Goal: Contribute content: Add original content to the website for others to see

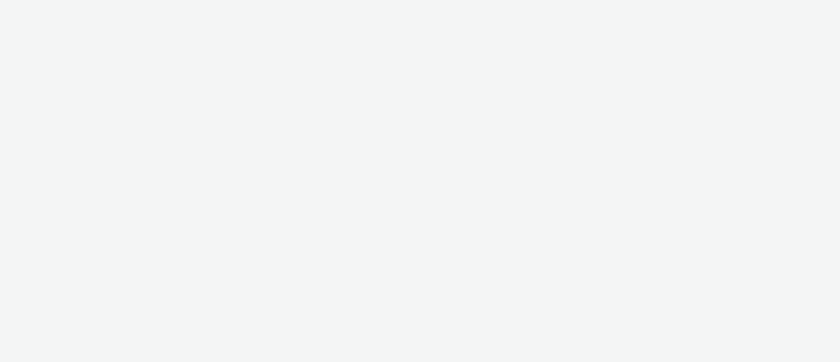
select select "11a7df10-284f-415c-b52a-427acf4c31ae"
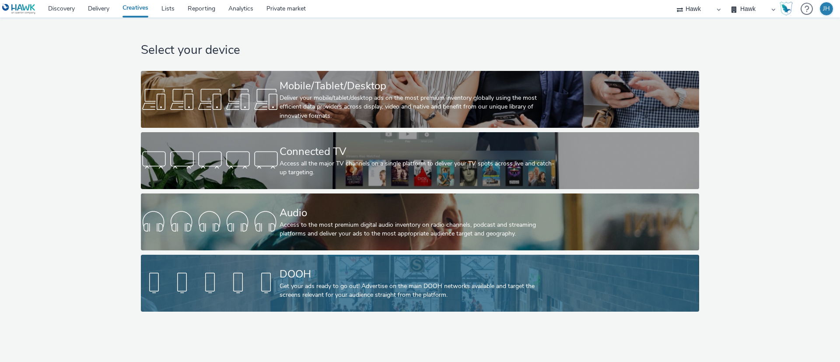
click at [449, 281] on div "DOOH" at bounding box center [418, 274] width 277 height 15
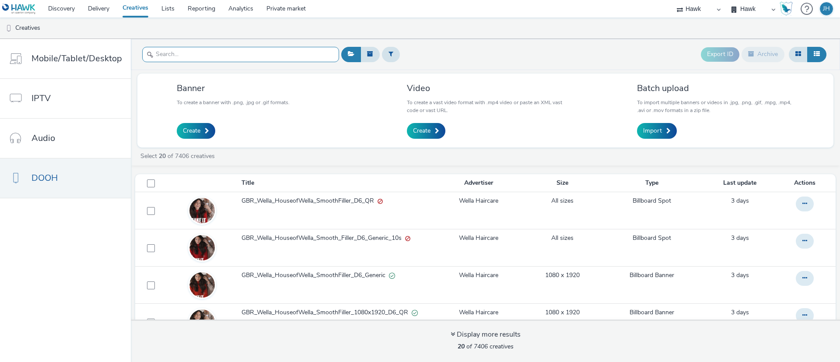
click at [283, 51] on input "text" at bounding box center [240, 54] width 197 height 15
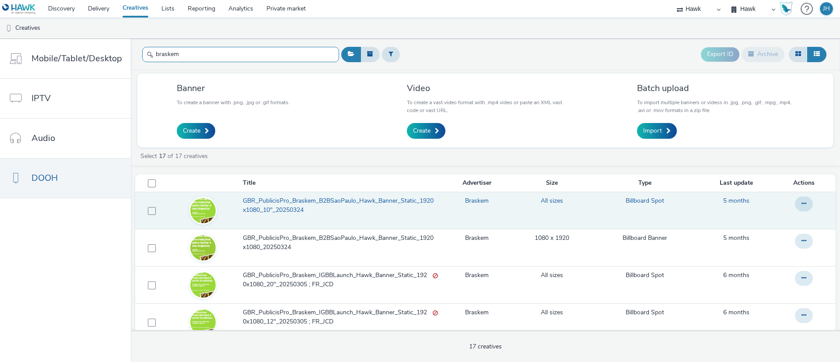
type input "braskem"
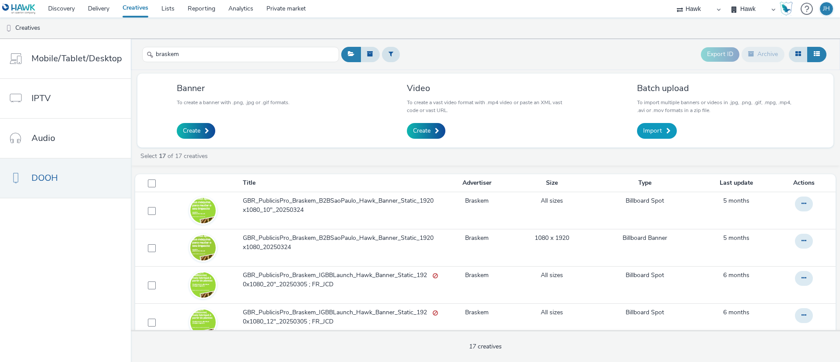
click at [666, 128] on span at bounding box center [668, 131] width 4 height 6
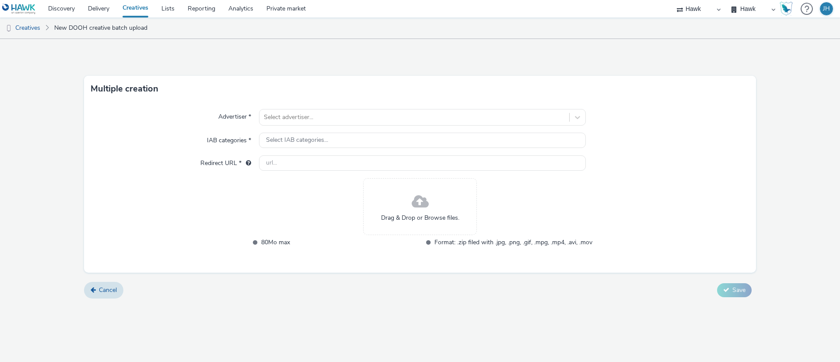
click at [397, 200] on div "Drag & Drop or Browse files." at bounding box center [420, 206] width 114 height 57
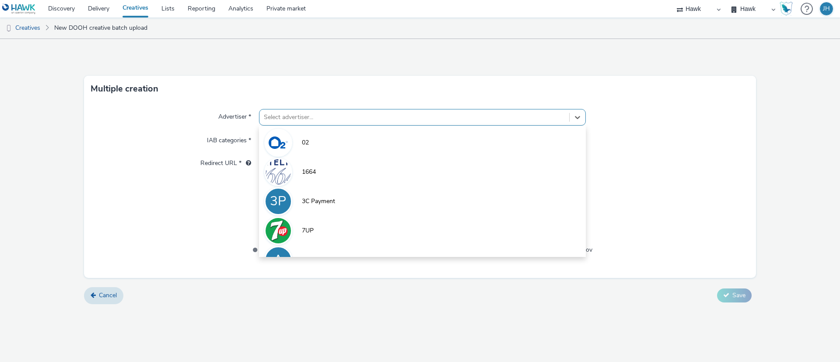
click at [308, 118] on div at bounding box center [414, 117] width 301 height 11
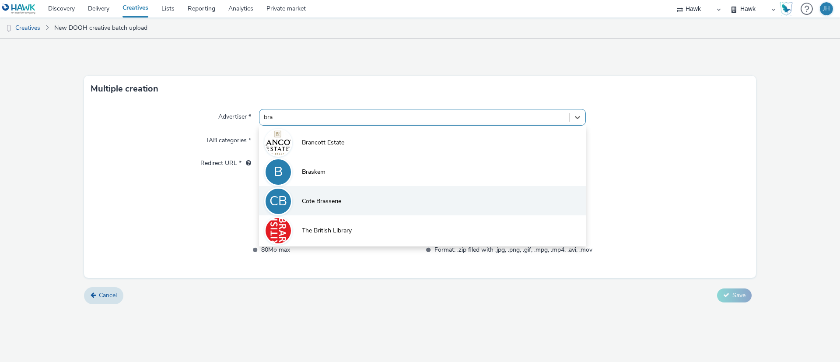
type input "bras"
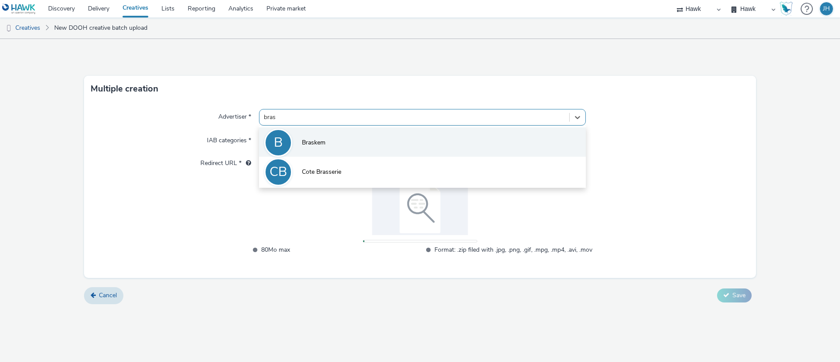
click at [324, 146] on span "Braskem" at bounding box center [314, 142] width 24 height 9
type input "http://www.braskem.com.br"
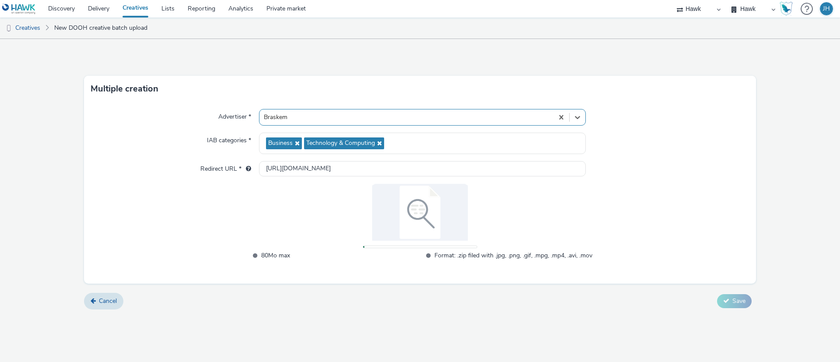
click at [240, 200] on div "Advertiser * option Braskem, selected. Select is focused ,type to refine list, …" at bounding box center [420, 193] width 672 height 182
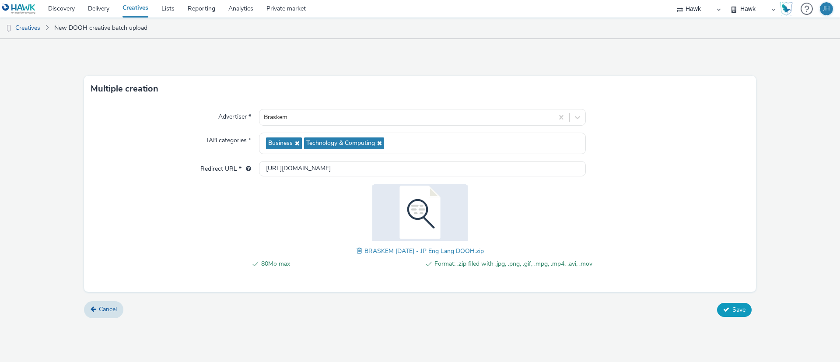
click at [742, 310] on span "Save" at bounding box center [739, 309] width 13 height 8
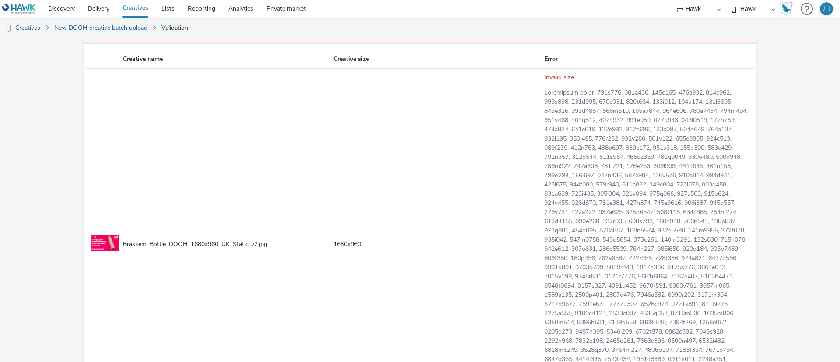
scroll to position [131, 0]
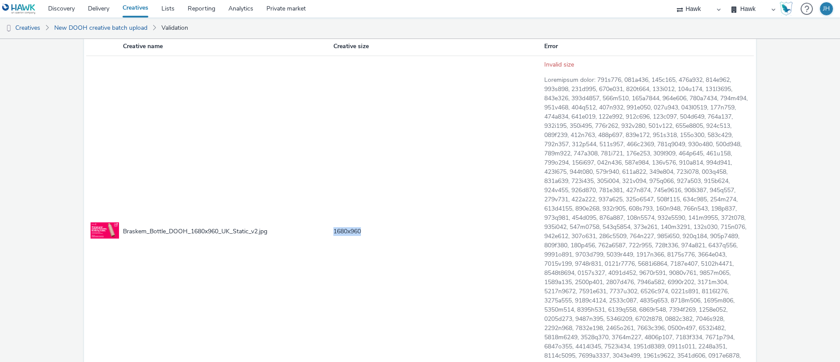
drag, startPoint x: 326, startPoint y: 239, endPoint x: 386, endPoint y: 238, distance: 59.5
click at [386, 238] on tr "Braskem_Bottle_DOOH_1680x960_UK_Static_v2.jpg 1680x960 Invalid size" at bounding box center [420, 232] width 668 height 352
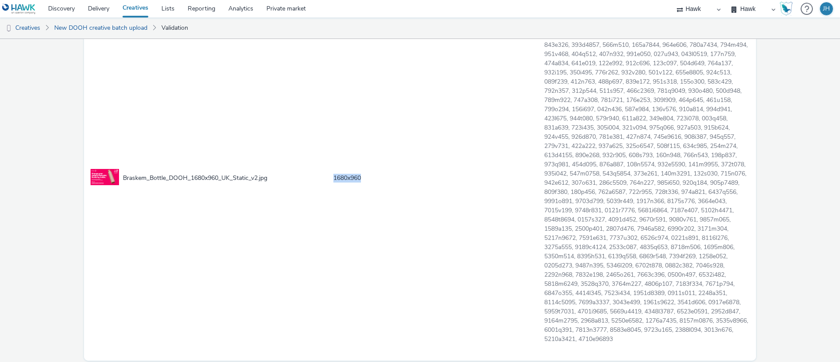
scroll to position [237, 0]
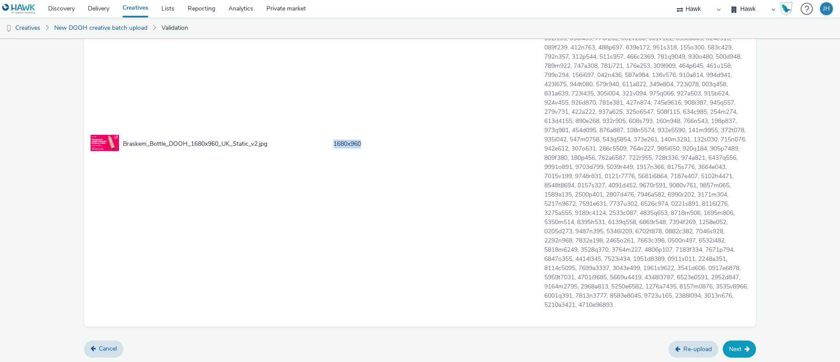
click at [745, 350] on icon at bounding box center [747, 349] width 5 height 6
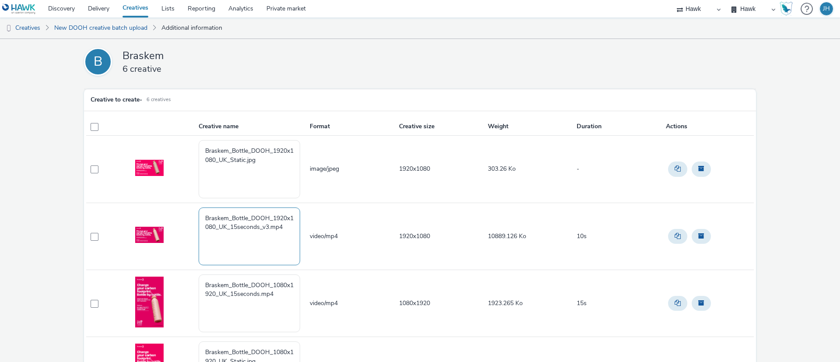
click at [265, 233] on textarea "Braskem_Bottle_DOOH_1920x1080_UK_15seconds_v3.mp4" at bounding box center [250, 236] width 102 height 58
paste textarea "GBR_PublicisPro_Braskem_MultiEvent_Hawk_Banner_Static_1920x1080_10"_20250901 ; …"
type textarea "GBR_PublicisPro_Braskem_MultiEvent_Hawk_Banner_Static_1920x1080_10"_20250901 ; …"
click at [271, 172] on textarea "Braskem_Bottle_DOOH_1920x1080_UK_Static.jpg" at bounding box center [250, 169] width 102 height 58
paste textarea "GBR_PublicisPro_Braskem_MultiEvent_Hawk_Banner_Static_1920x1080_10"_20250901 ; …"
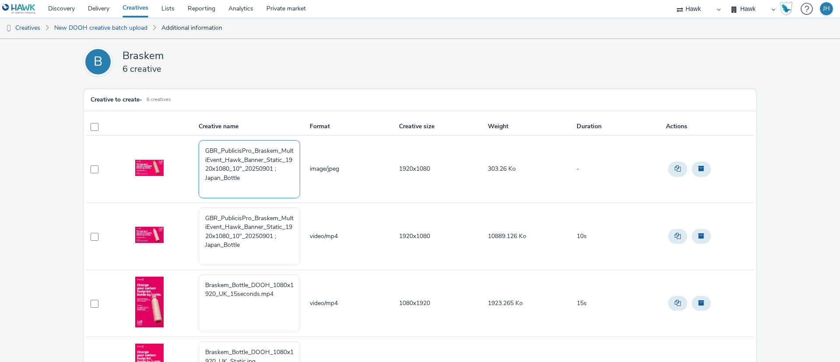
drag, startPoint x: 233, startPoint y: 169, endPoint x: 246, endPoint y: 170, distance: 12.7
click at [246, 170] on textarea "GBR_PublicisPro_Braskem_MultiEvent_Hawk_Banner_Static_1920x1080_10"_20250901 ; …" at bounding box center [250, 169] width 102 height 58
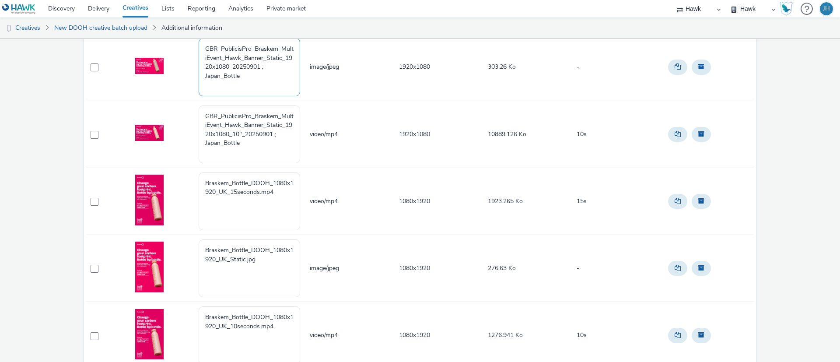
scroll to position [131, 0]
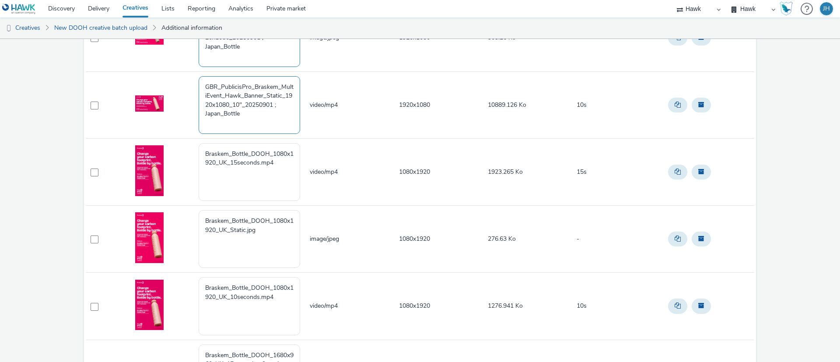
type textarea "GBR_PublicisPro_Braskem_MultiEvent_Hawk_Banner_Static_1920x1080_20250901 ; Japa…"
drag, startPoint x: 253, startPoint y: 121, endPoint x: 175, endPoint y: 80, distance: 87.9
click at [175, 80] on tr "GBR_PublicisPro_Braskem_MultiEvent_Hawk_Banner_Static_1920x1080_10"_20250901 ; …" at bounding box center [420, 104] width 668 height 67
click at [287, 165] on textarea "Braskem_Bottle_DOOH_1080x1920_UK_15seconds.mp4" at bounding box center [250, 172] width 102 height 58
paste textarea "GBR_PublicisPro_Braskem_MultiEvent_Hawk_Banner_Static_1920x1080_10"_20250901 ; …"
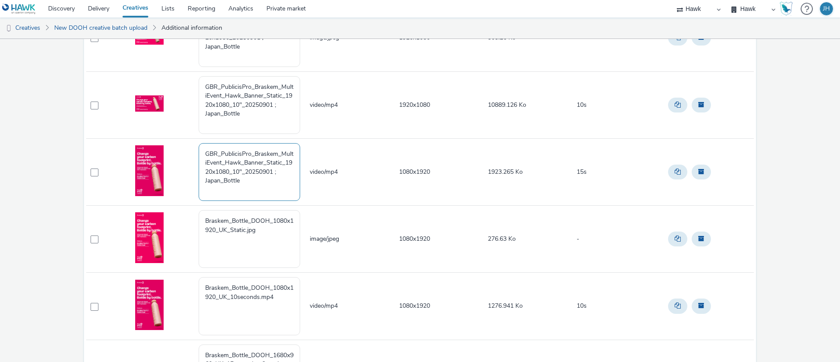
click at [239, 174] on textarea "GBR_PublicisPro_Braskem_MultiEvent_Hawk_Banner_Static_1920x1080_10"_20250901 ; …" at bounding box center [250, 172] width 102 height 58
drag, startPoint x: 376, startPoint y: 164, endPoint x: 400, endPoint y: 168, distance: 24.5
click at [376, 164] on td "video/mp4" at bounding box center [353, 171] width 89 height 67
click at [407, 172] on span "1080x1920" at bounding box center [414, 172] width 31 height 8
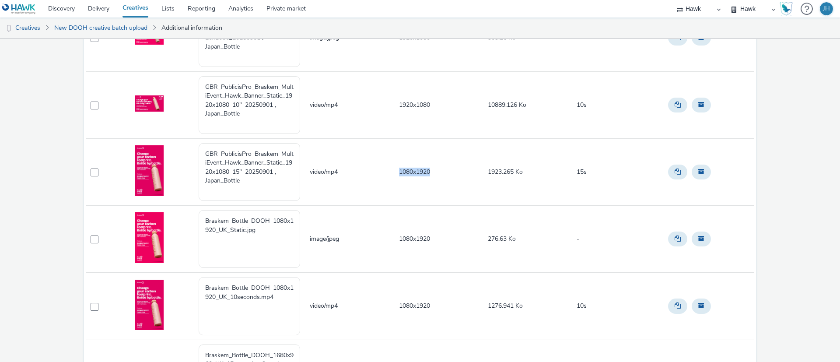
copy span "1080x1920"
drag, startPoint x: 285, startPoint y: 165, endPoint x: 228, endPoint y: 173, distance: 57.1
click at [228, 173] on textarea "GBR_PublicisPro_Braskem_MultiEvent_Hawk_Banner_Static_1920x1080_15"_20250901 ; …" at bounding box center [250, 172] width 102 height 58
paste textarea "080x192"
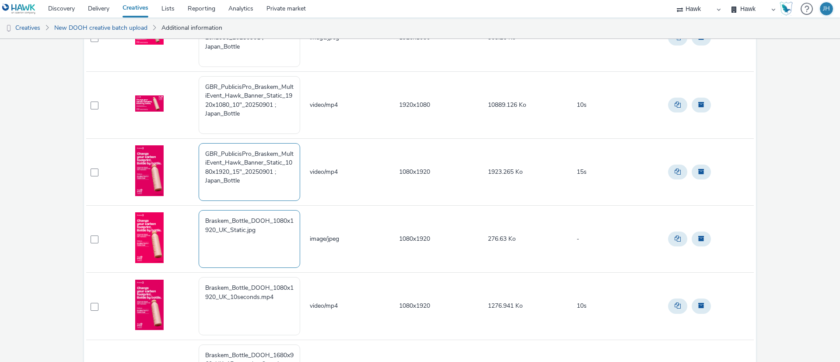
type textarea "GBR_PublicisPro_Braskem_MultiEvent_Hawk_Banner_Static_1080x1920_15"_20250901 ; …"
click at [270, 231] on textarea "Braskem_Bottle_DOOH_1080x1920_UK_Static.jpg" at bounding box center [250, 239] width 102 height 58
paste textarea "GBR_PublicisPro_Braskem_MultiEvent_Hawk_Banner_Static_1080x1920_15"_20250901 ; …"
drag, startPoint x: 232, startPoint y: 240, endPoint x: 243, endPoint y: 240, distance: 11.4
click at [243, 240] on textarea "GBR_PublicisPro_Braskem_MultiEvent_Hawk_Banner_Static_1080x1920_15"_20250901 ; …" at bounding box center [250, 239] width 102 height 58
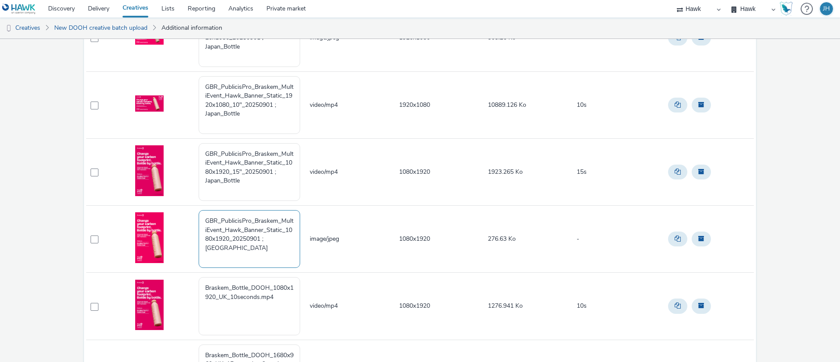
scroll to position [197, 0]
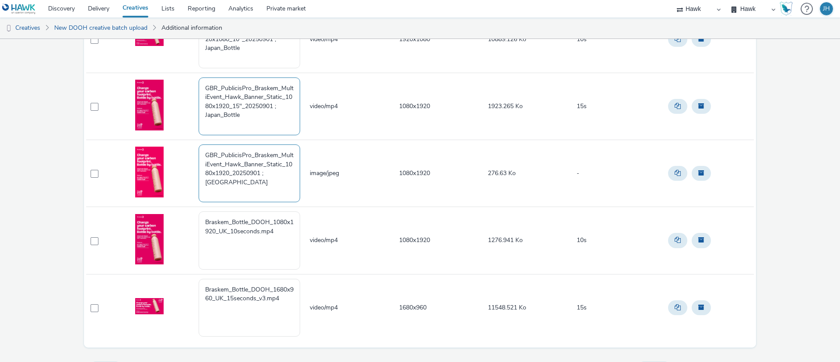
type textarea "GBR_PublicisPro_Braskem_MultiEvent_Hawk_Banner_Static_1080x1920_20250901 ; Japa…"
click at [258, 118] on textarea "GBR_PublicisPro_Braskem_MultiEvent_Hawk_Banner_Static_1080x1920_15"_20250901 ; …" at bounding box center [250, 106] width 102 height 58
click at [272, 229] on textarea "Braskem_Bottle_DOOH_1080x1920_UK_10seconds.mp4" at bounding box center [250, 240] width 102 height 58
paste textarea "GBR_PublicisPro_Braskem_MultiEvent_Hawk_Banner_Static_1080x1920_15"_20250901 ; …"
click at [237, 242] on textarea "GBR_PublicisPro_Braskem_MultiEvent_Hawk_Banner_Static_1080x1920_15"_20250901 ; …" at bounding box center [250, 240] width 102 height 58
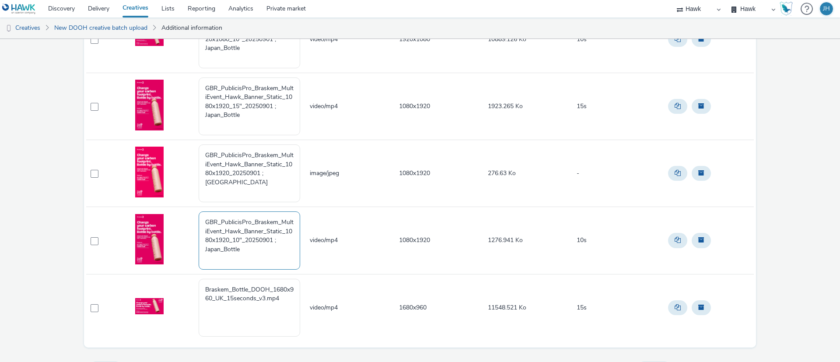
click at [273, 254] on textarea "GBR_PublicisPro_Braskem_MultiEvent_Hawk_Banner_Static_1080x1920_10"_20250901 ; …" at bounding box center [250, 240] width 102 height 58
type textarea "GBR_PublicisPro_Braskem_MultiEvent_Hawk_Banner_Static_1080x1920_10"_20250901 ; …"
click at [289, 306] on textarea "Braskem_Bottle_DOOH_1680x960_UK_15seconds_v3.mp4" at bounding box center [250, 308] width 102 height 58
click at [258, 118] on textarea "GBR_PublicisPro_Braskem_MultiEvent_Hawk_Banner_Static_1080x1920_15"_20250901 ; …" at bounding box center [250, 106] width 102 height 58
click at [280, 306] on textarea "Braskem_Bottle_DOOH_1680x960_UK_15seconds_v3.mp4" at bounding box center [250, 308] width 102 height 58
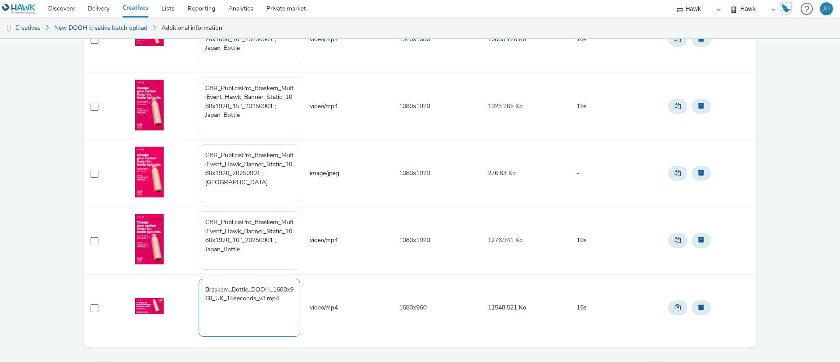
paste textarea "GBR_PublicisPro_Braskem_MultiEvent_Hawk_Banner_Static_1080x1920_15"_20250901 ; …"
click at [414, 305] on span "1680x960" at bounding box center [413, 307] width 28 height 8
copy span "1680x960"
drag, startPoint x: 284, startPoint y: 300, endPoint x: 229, endPoint y: 307, distance: 55.1
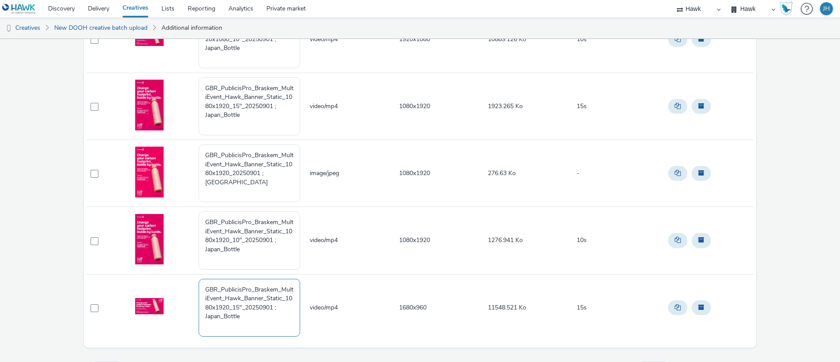
click at [229, 307] on textarea "GBR_PublicisPro_Braskem_MultiEvent_Hawk_Banner_Static_1080x1920_15"_20250901 ; …" at bounding box center [250, 308] width 102 height 58
paste textarea "680x96"
click at [272, 316] on textarea "GBR_PublicisPro_Braskem_MultiEvent_Hawk_Banner_Static_1680x960_15"_20250901 ; J…" at bounding box center [250, 308] width 102 height 58
drag, startPoint x: 204, startPoint y: 290, endPoint x: 305, endPoint y: 300, distance: 102.0
click at [305, 300] on td "GBR_PublicisPro_Braskem_MultiEvent_Hawk_Banner_Static_1680x960_15"_20250901 ; J…" at bounding box center [253, 307] width 111 height 67
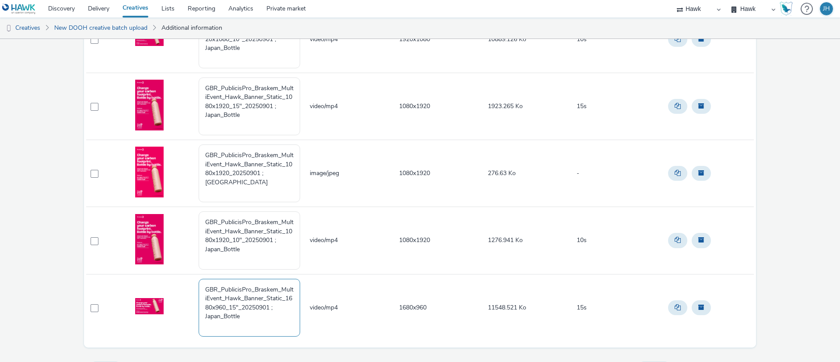
type textarea "GBR_PublicisPro_Braskem_MultiEvent_Hawk_Banner_Static_1680x960_15"_20250901 ; J…"
click at [345, 294] on td "video/mp4" at bounding box center [353, 307] width 89 height 67
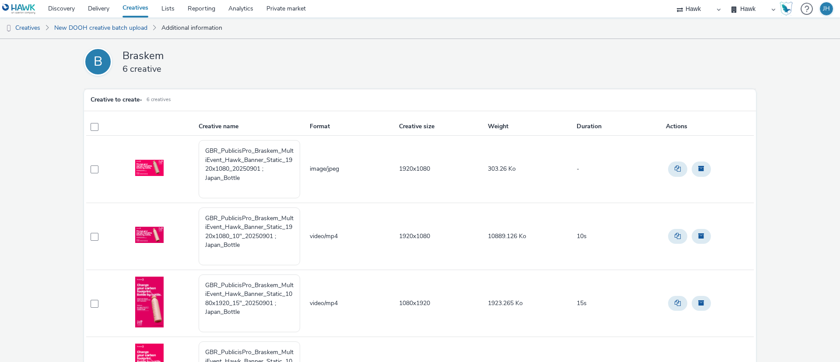
scroll to position [216, 0]
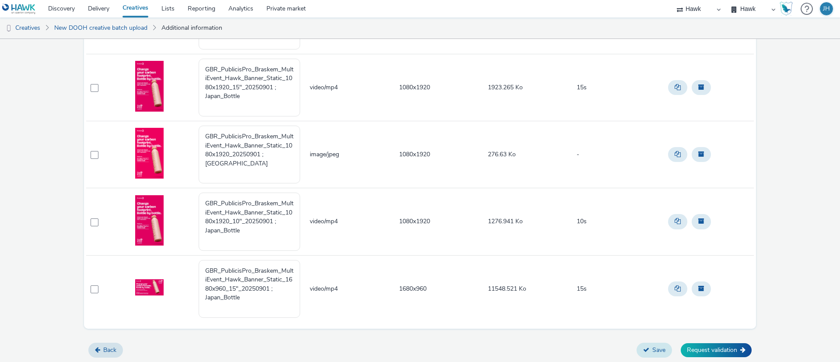
click at [641, 355] on button "Save" at bounding box center [654, 350] width 35 height 15
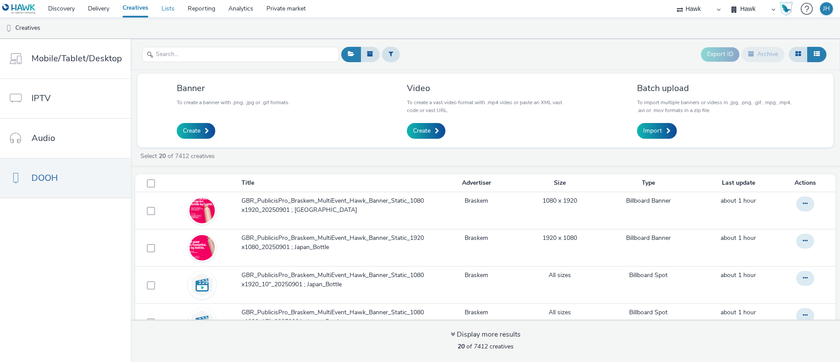
click at [170, 11] on link "Lists" at bounding box center [168, 9] width 26 height 18
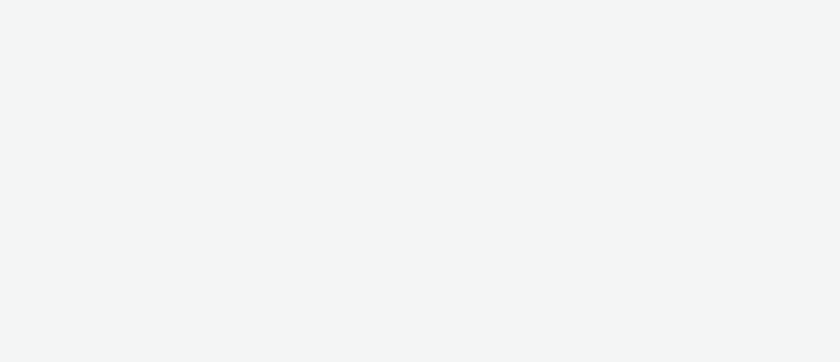
select select "11a7df10-284f-415c-b52a-427acf4c31ae"
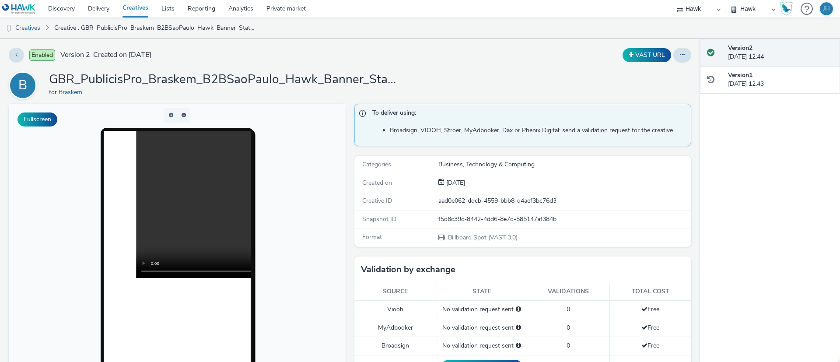
click at [166, 81] on h1 "GBR_PublicisPro_Braskem_B2BSaoPaulo_Hawk_Banner_Static_1920x1080_10"_20250324" at bounding box center [224, 79] width 350 height 17
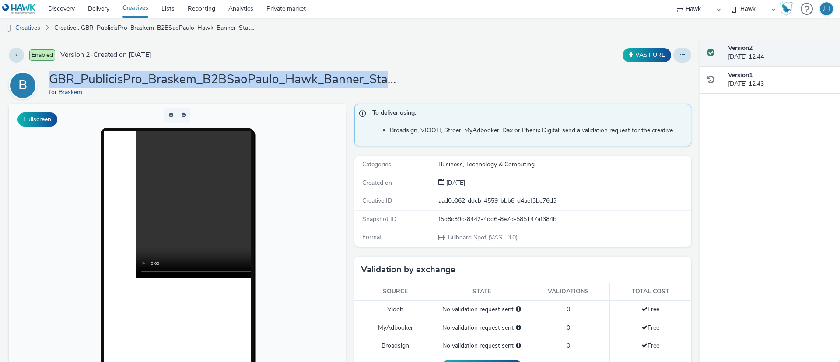
click at [166, 81] on h1 "GBR_PublicisPro_Braskem_B2BSaoPaulo_Hawk_Banner_Static_1920x1080_10"_20250324" at bounding box center [224, 79] width 350 height 17
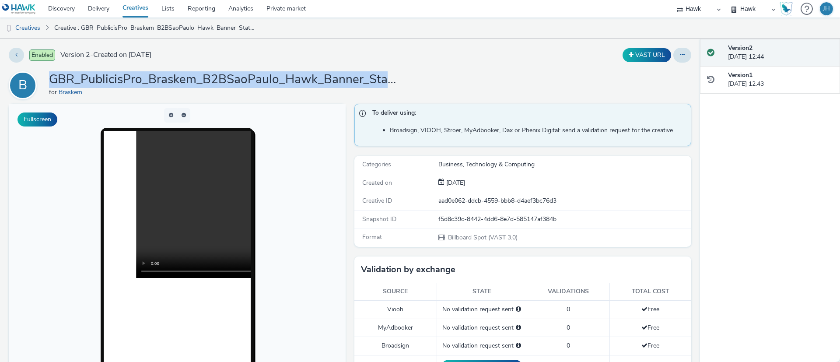
click at [166, 81] on h1 "GBR_PublicisPro_Braskem_B2BSaoPaulo_Hawk_Banner_Static_1920x1080_10"_20250324" at bounding box center [224, 79] width 350 height 17
copy h1 "GBR_PublicisPro_Braskem_B2BSaoPaulo_Hawk_Banner_Static_1920x1080_10"_20250324"
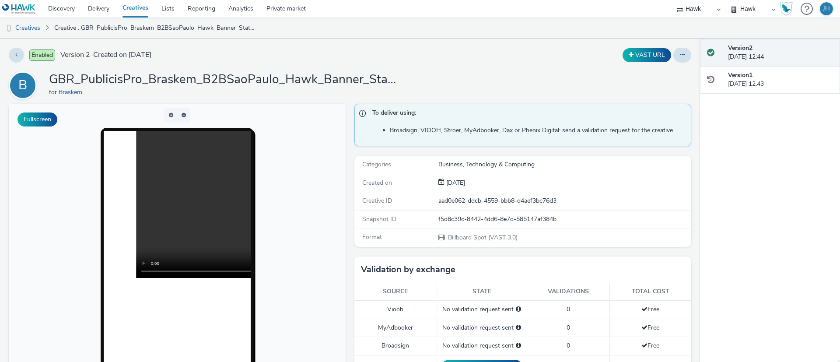
click at [489, 27] on ul "Creatives Creative : GBR_PublicisPro_Braskem_B2BSaoPaulo_Hawk_Banner_Static_192…" at bounding box center [420, 28] width 840 height 21
click at [171, 87] on h1 "GBR_PublicisPro_Braskem_B2BSaoPaulo_Hawk_Banner_Static_1920x1080_10"_20250324" at bounding box center [224, 79] width 350 height 17
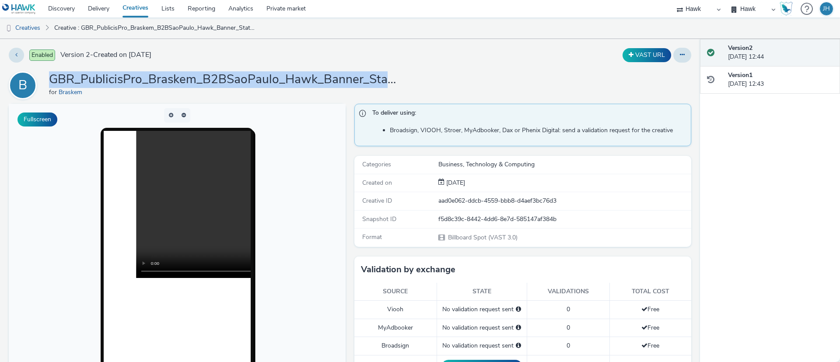
click at [170, 86] on h1 "GBR_PublicisPro_Braskem_B2BSaoPaulo_Hawk_Banner_Static_1920x1080_10"_20250324" at bounding box center [224, 79] width 350 height 17
copy h1 "GBR_PublicisPro_Braskem_B2BSaoPaulo_Hawk_Banner_Static_1920x1080_10"_20250324"
